Goal: Use online tool/utility: Utilize a website feature to perform a specific function

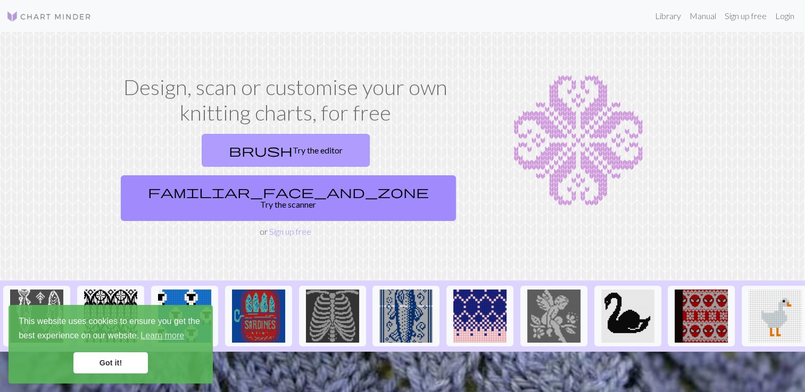
click at [234, 149] on link "brush Try the editor" at bounding box center [286, 150] width 168 height 33
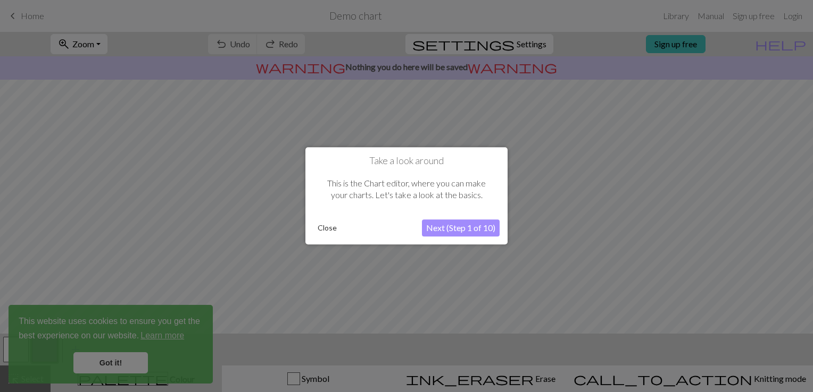
click at [332, 225] on button "Close" at bounding box center [327, 229] width 28 height 16
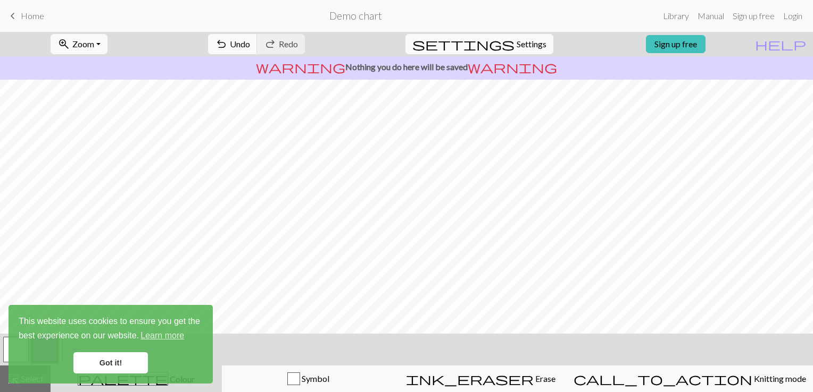
click at [15, 10] on span "keyboard_arrow_left" at bounding box center [12, 16] width 13 height 15
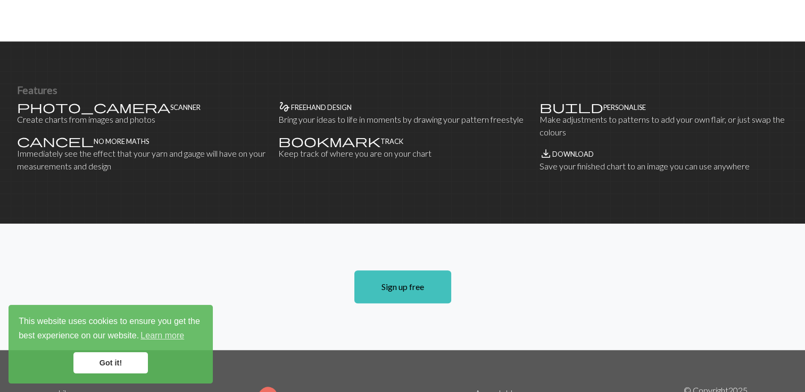
scroll to position [612, 0]
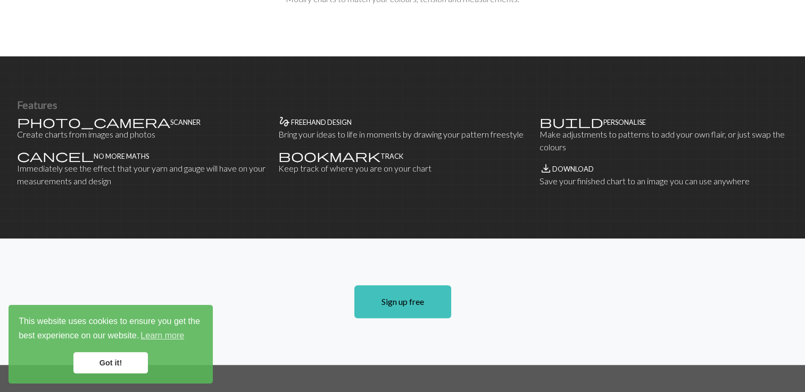
click at [566, 165] on h4 "Download" at bounding box center [572, 169] width 41 height 8
click at [552, 175] on p "Save your finished chart to an image you can use anywhere" at bounding box center [663, 181] width 248 height 13
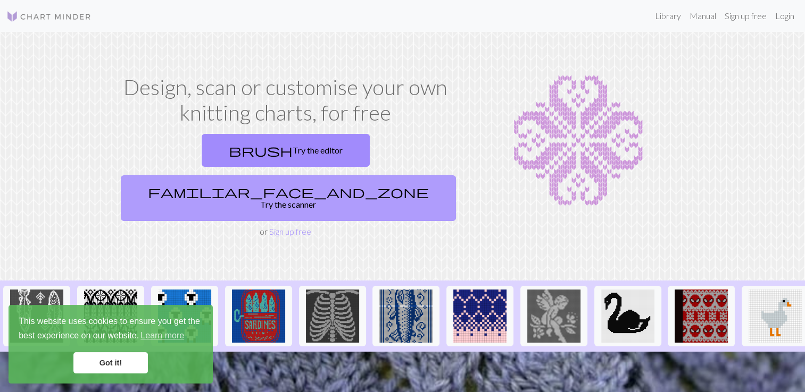
click at [368, 176] on link "familiar_face_and_zone Try the scanner" at bounding box center [288, 199] width 335 height 46
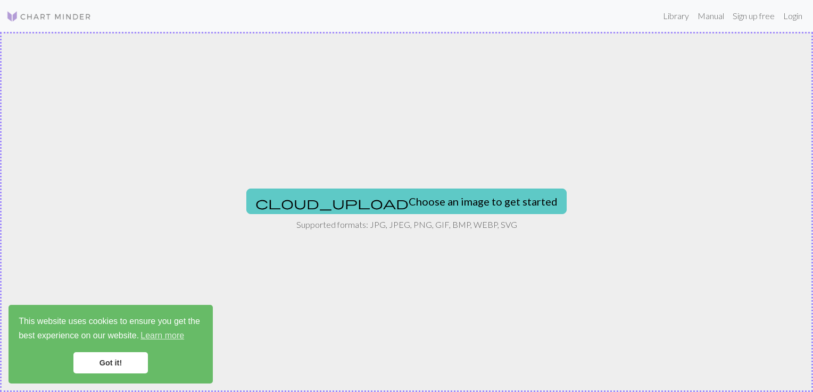
click at [367, 207] on button "cloud_upload Choose an image to get started" at bounding box center [406, 202] width 320 height 26
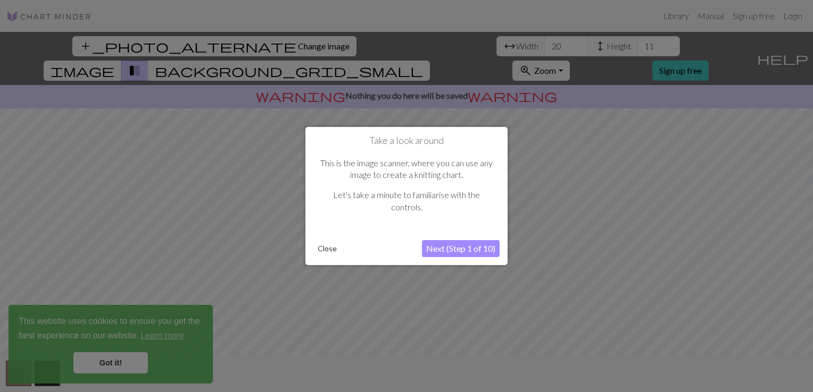
click at [464, 252] on button "Next (Step 1 of 10)" at bounding box center [461, 248] width 78 height 17
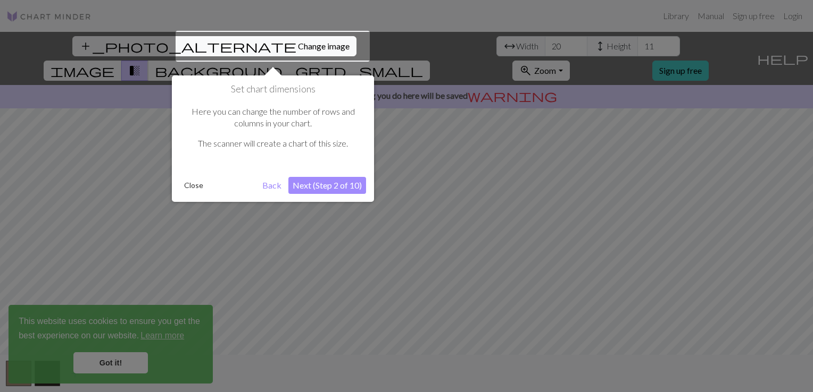
click at [324, 184] on button "Next (Step 2 of 10)" at bounding box center [327, 185] width 78 height 17
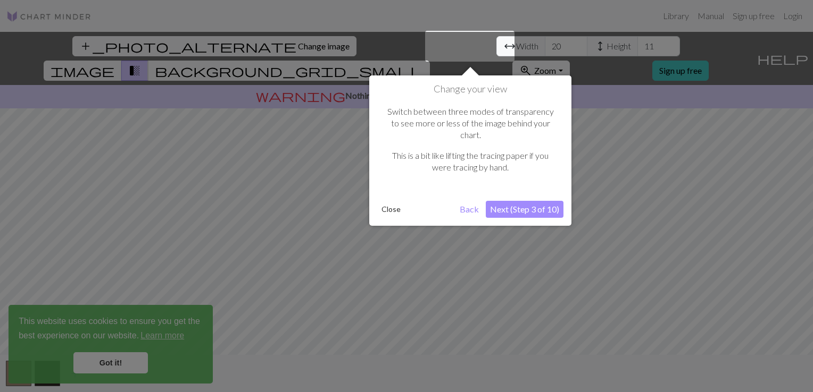
click at [468, 201] on button "Back" at bounding box center [469, 209] width 28 height 17
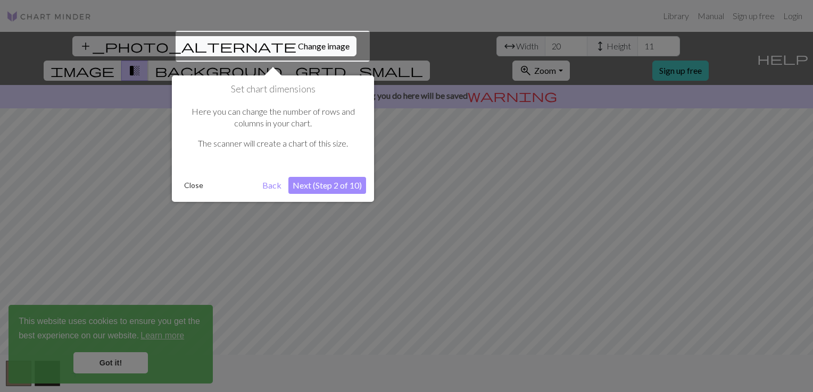
click at [194, 185] on button "Close" at bounding box center [194, 186] width 28 height 16
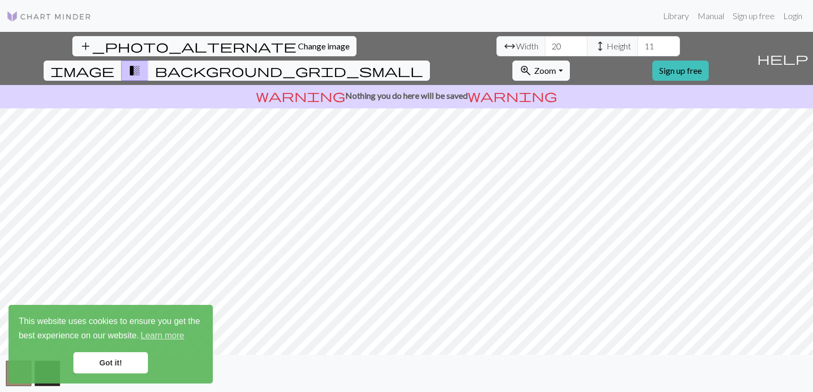
click at [606, 48] on span "Height" at bounding box center [618, 46] width 24 height 13
click at [637, 47] on input "11" at bounding box center [658, 46] width 43 height 20
type input "1"
type input "120"
click at [545, 48] on input "20" at bounding box center [566, 46] width 43 height 20
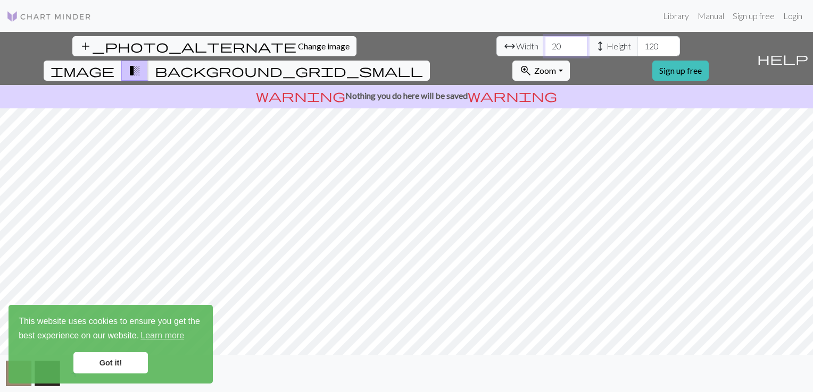
type input "2"
type input "80"
click at [399, 358] on div "add_photo_alternate Change image arrow_range Width 80 height Height 120 image t…" at bounding box center [406, 212] width 813 height 361
click at [423, 63] on span "background_grid_small" at bounding box center [289, 70] width 268 height 15
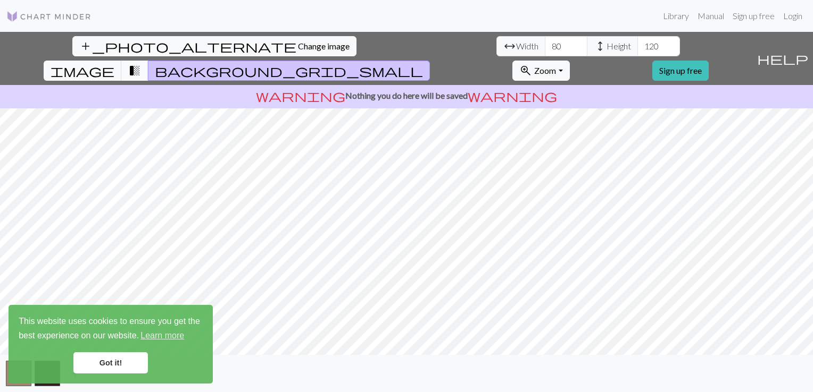
click at [141, 63] on span "transition_fade" at bounding box center [134, 70] width 13 height 15
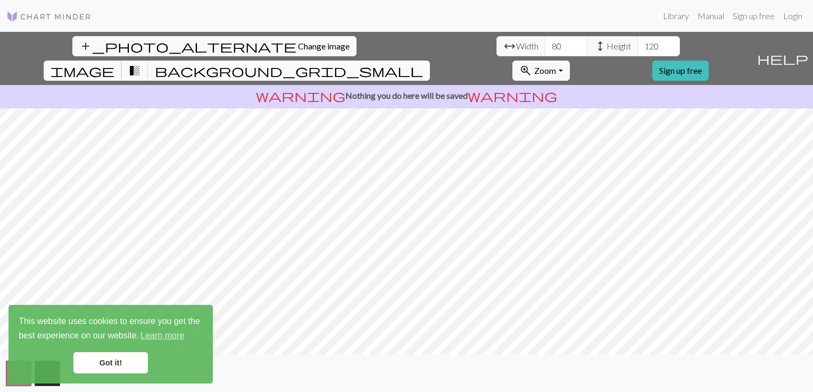
click at [114, 63] on span "image" at bounding box center [83, 70] width 64 height 15
click at [141, 63] on span "transition_fade" at bounding box center [134, 70] width 13 height 15
click at [114, 63] on span "image" at bounding box center [83, 70] width 64 height 15
click at [423, 63] on span "background_grid_small" at bounding box center [289, 70] width 268 height 15
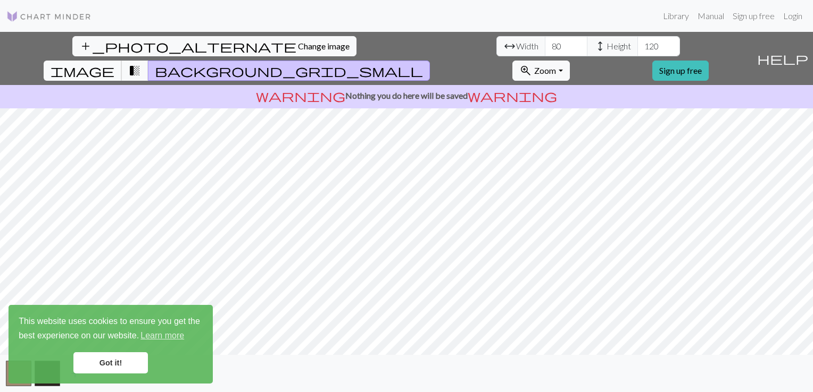
click at [114, 63] on span "image" at bounding box center [83, 70] width 64 height 15
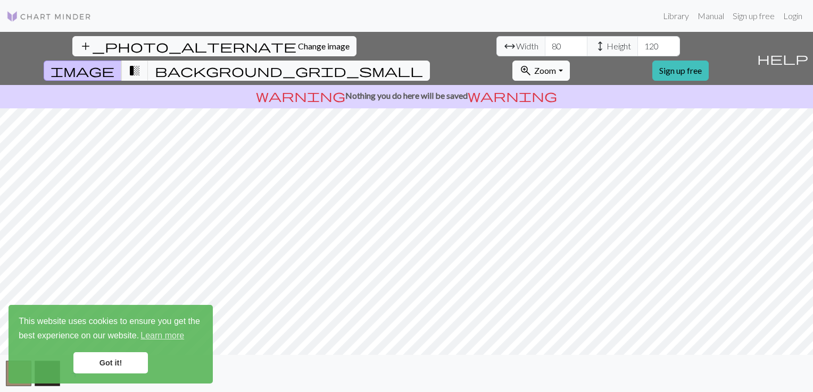
click at [569, 61] on button "zoom_in Zoom Zoom" at bounding box center [540, 71] width 57 height 20
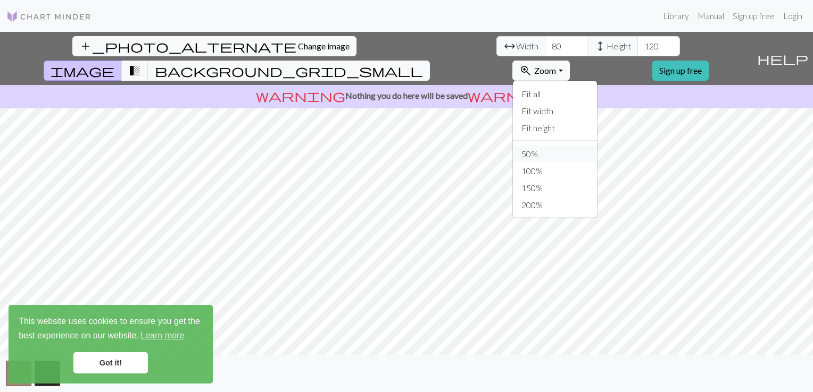
click at [596, 146] on button "50%" at bounding box center [555, 154] width 84 height 17
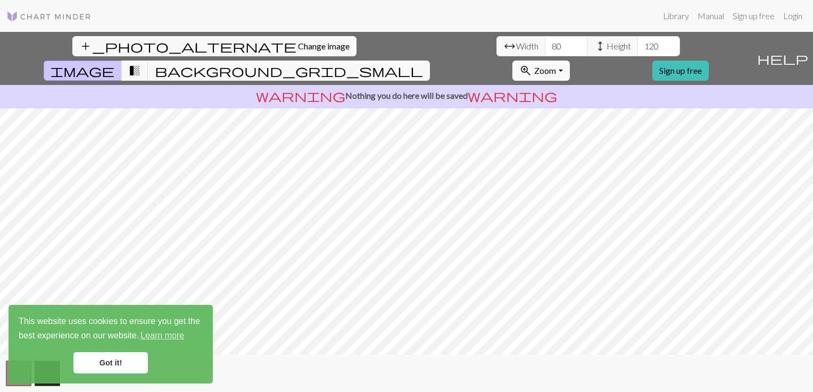
click at [606, 50] on span "Height" at bounding box center [618, 46] width 24 height 13
